Goal: Information Seeking & Learning: Compare options

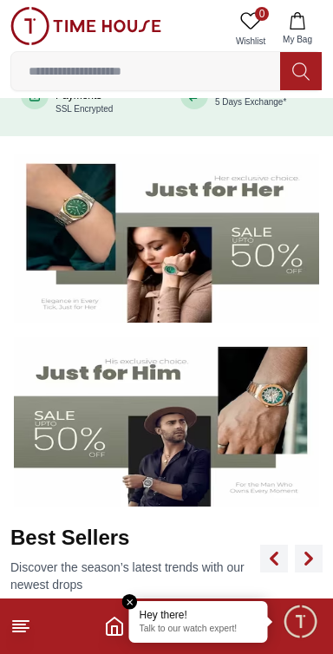
scroll to position [220, 0]
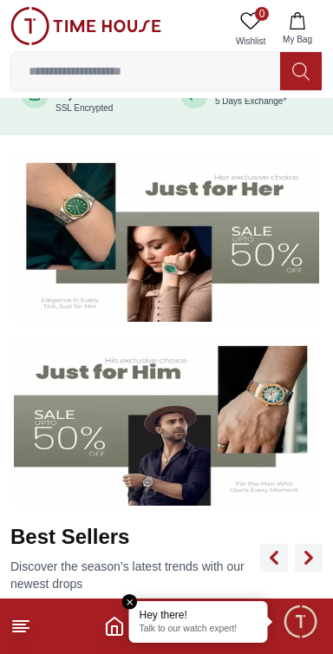
click at [85, 406] on img at bounding box center [166, 421] width 305 height 170
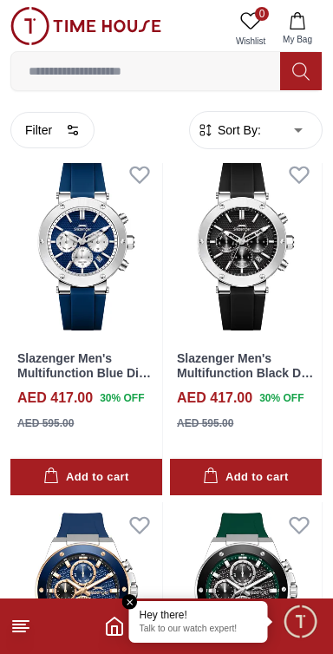
scroll to position [403, 0]
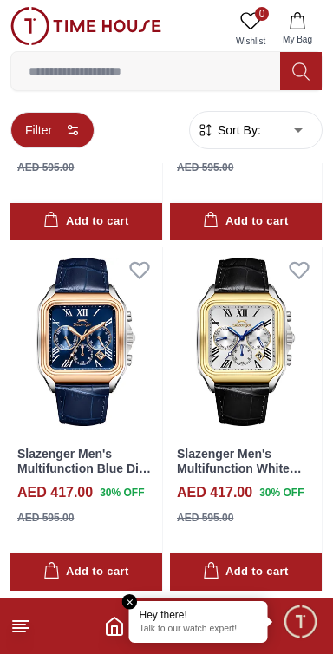
click at [37, 129] on button "Filter" at bounding box center [52, 130] width 84 height 36
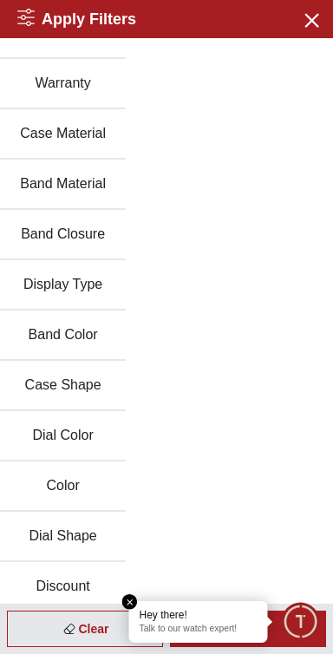
scroll to position [187, 0]
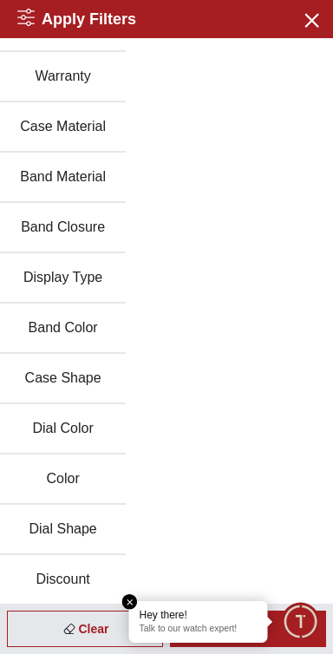
click at [39, 271] on button "Display Type" at bounding box center [63, 278] width 126 height 50
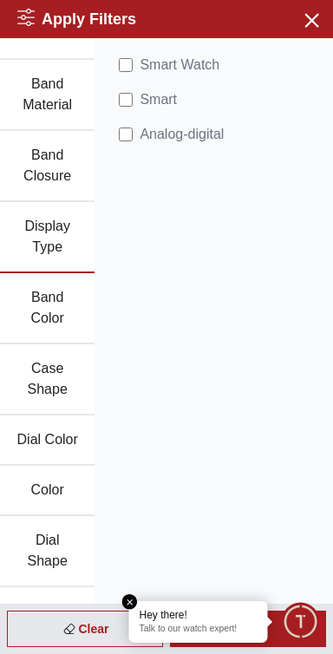
scroll to position [354, 0]
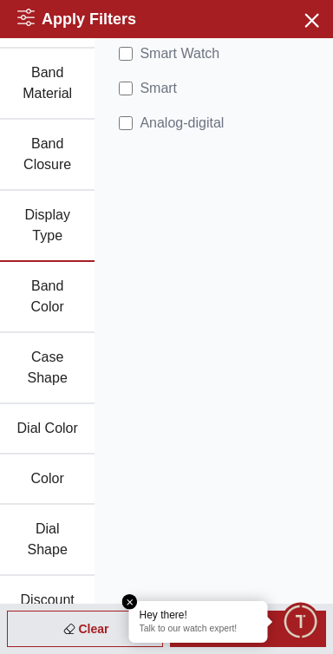
click at [38, 526] on button "Dial Shape" at bounding box center [47, 540] width 95 height 71
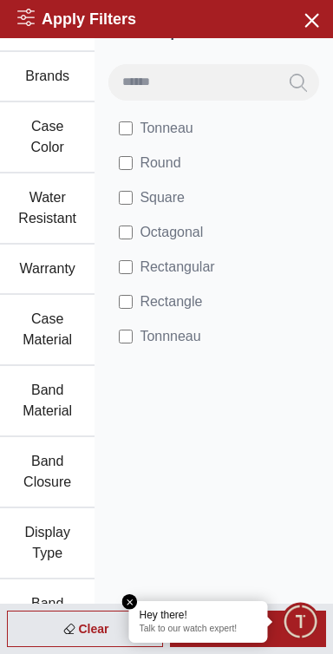
scroll to position [0, 0]
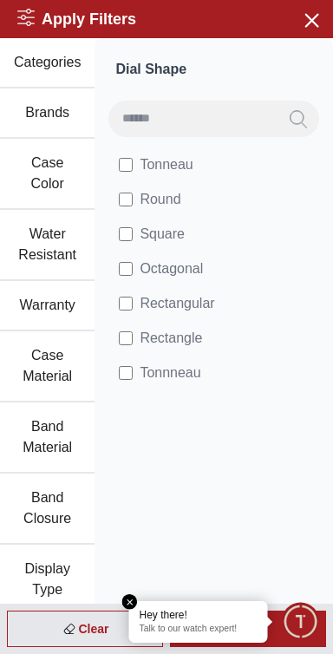
click at [127, 600] on em "Close tooltip" at bounding box center [130, 602] width 16 height 16
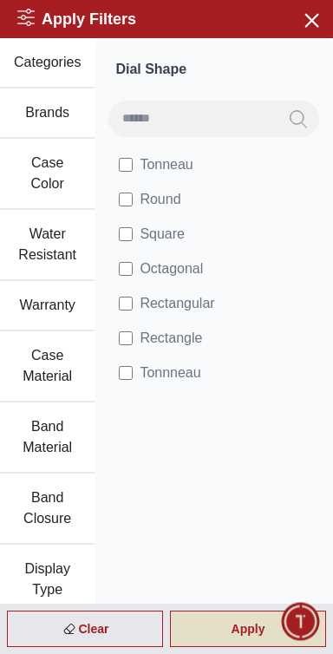
click at [226, 635] on div "Apply" at bounding box center [248, 629] width 156 height 36
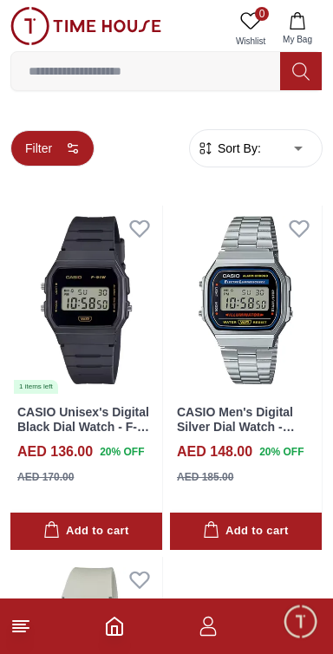
click at [34, 148] on button "Filter" at bounding box center [52, 148] width 84 height 36
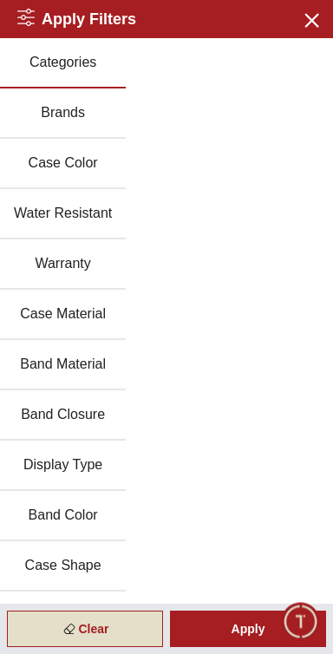
click at [108, 631] on div "Clear" at bounding box center [85, 629] width 156 height 36
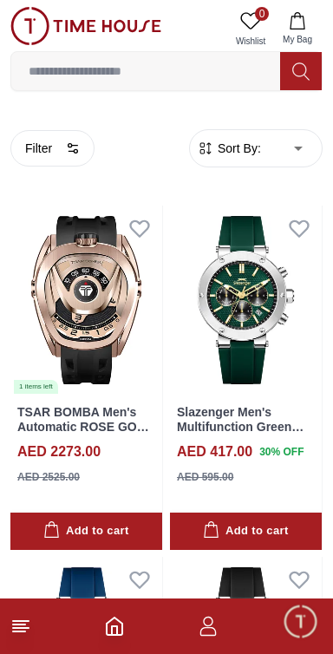
click at [238, 154] on span "Sort By:" at bounding box center [237, 148] width 47 height 17
click at [231, 149] on span "Sort By:" at bounding box center [237, 148] width 47 height 17
click at [223, 142] on span "Sort By:" at bounding box center [237, 148] width 47 height 17
click at [239, 154] on span "Sort By:" at bounding box center [237, 148] width 47 height 17
click at [242, 142] on span "Sort By:" at bounding box center [237, 148] width 47 height 17
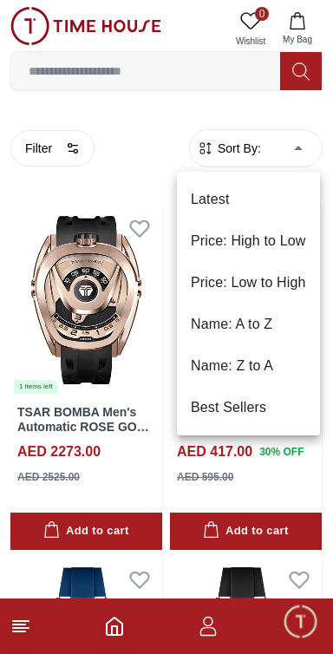
click at [298, 253] on li "Price: High to Low" at bounding box center [248, 241] width 143 height 42
type input "*"
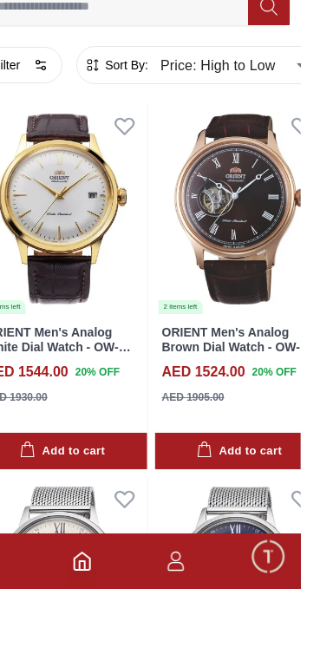
scroll to position [12634, 0]
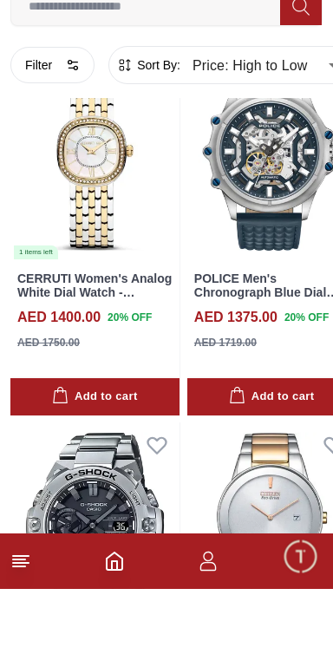
scroll to position [16419, 0]
